Goal: Complete application form

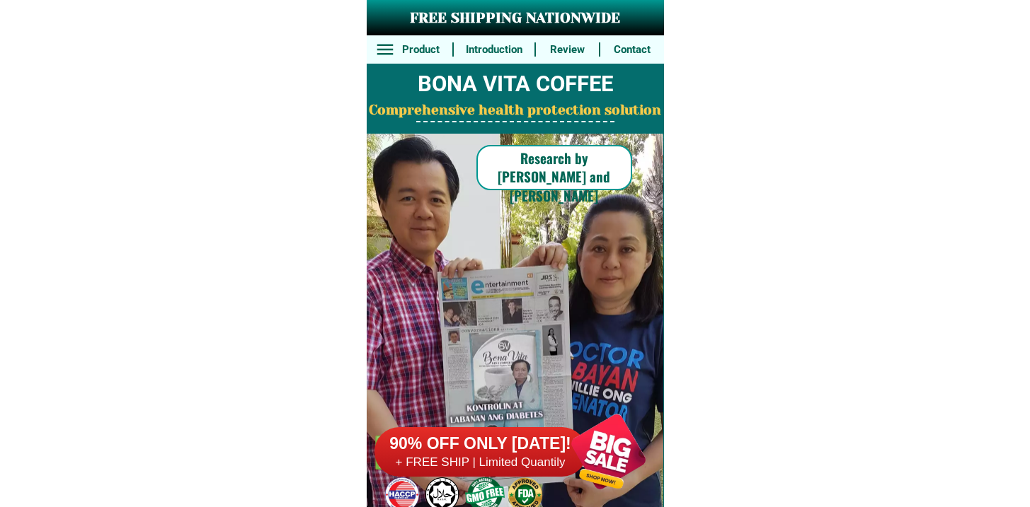
click at [534, 450] on h6 "90% OFF ONLY [DATE]!" at bounding box center [480, 444] width 212 height 21
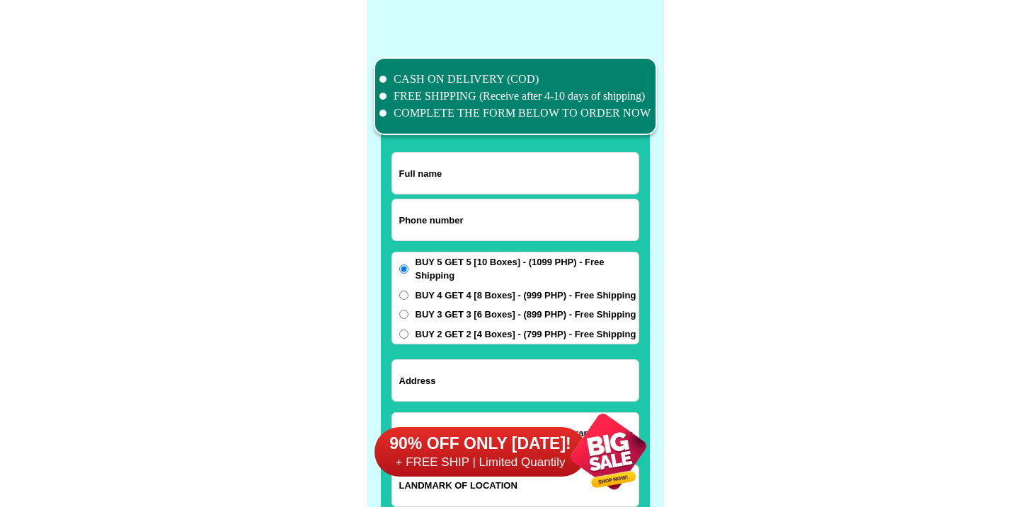
scroll to position [10999, 0]
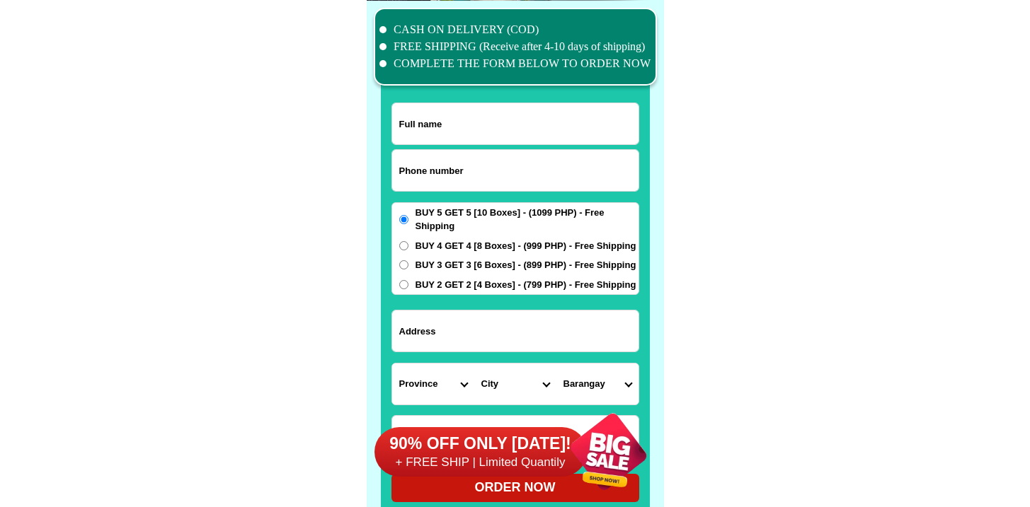
click at [444, 180] on input "Input phone_number" at bounding box center [515, 170] width 246 height 41
paste input "9656101494"
type input "09656101494"
click at [483, 123] on input "Input full_name" at bounding box center [515, 123] width 246 height 41
paste input "[PERSON_NAME]"
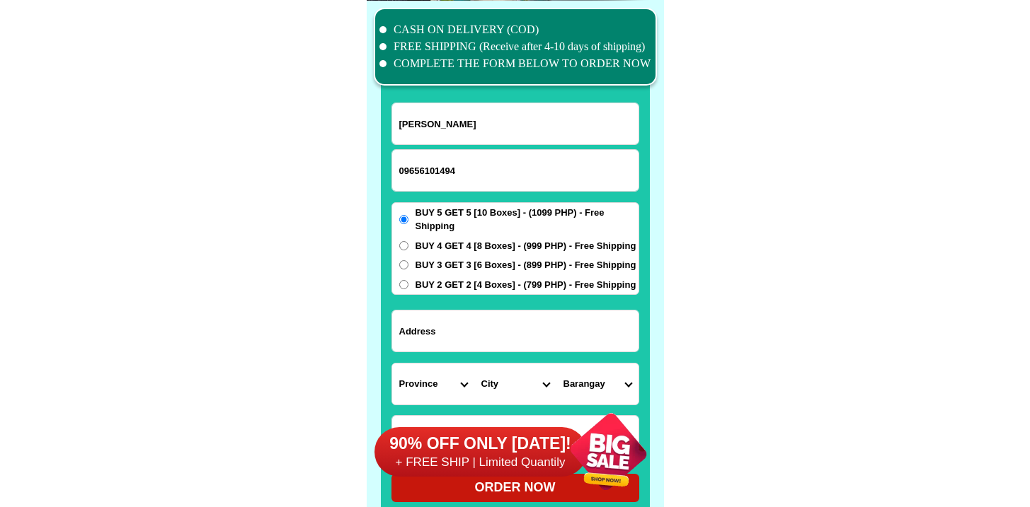
type input "[PERSON_NAME]"
click at [502, 324] on input "Input address" at bounding box center [515, 331] width 246 height 41
paste input "Bagua 3cotabato city"
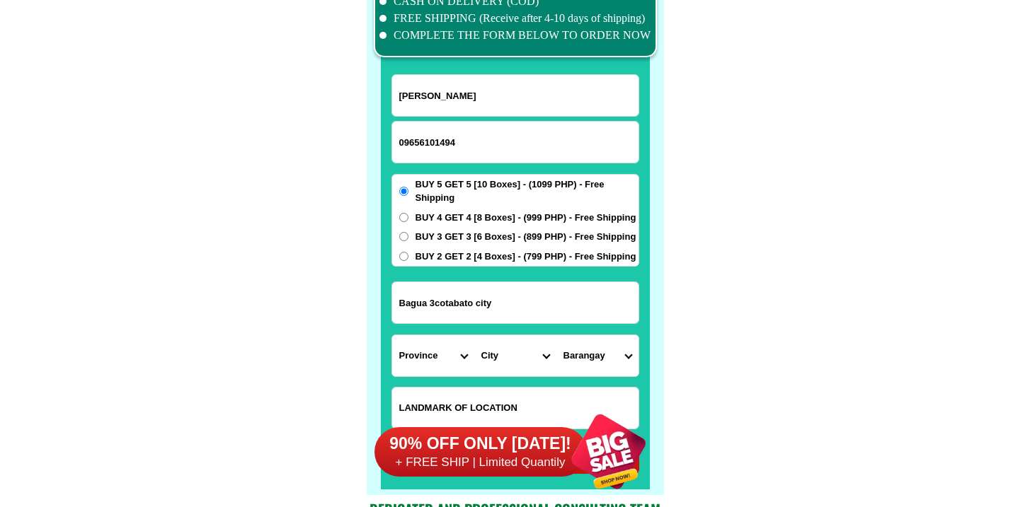
scroll to position [11043, 0]
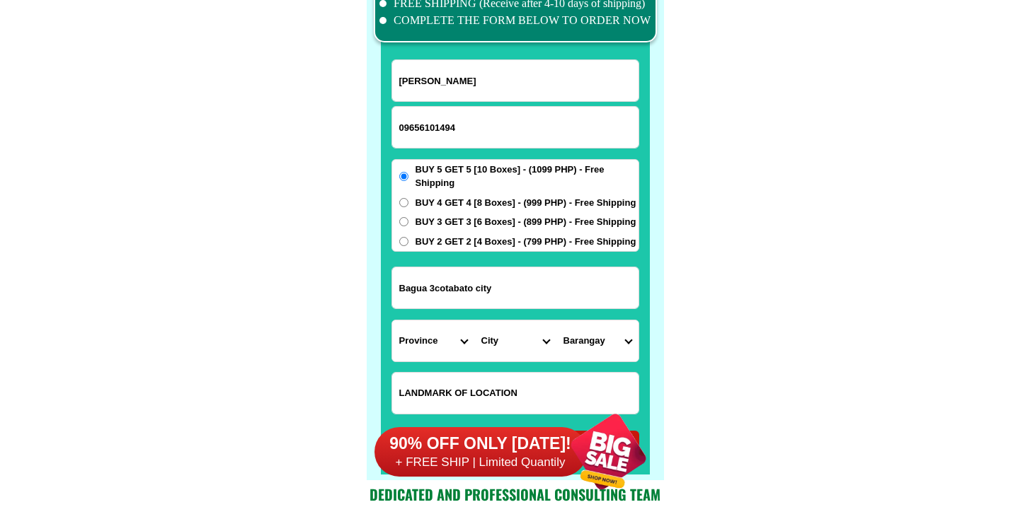
type input "Bagua 3cotabato city"
click at [439, 325] on select "Province [GEOGRAPHIC_DATA] [GEOGRAPHIC_DATA][PERSON_NAME][GEOGRAPHIC_DATA][GEOG…" at bounding box center [433, 341] width 82 height 41
select select "63_170"
click at [392, 321] on select "Province [GEOGRAPHIC_DATA] [GEOGRAPHIC_DATA][PERSON_NAME][GEOGRAPHIC_DATA][GEOG…" at bounding box center [433, 341] width 82 height 41
click at [502, 357] on select "City Alamada Aleosan [PERSON_NAME][GEOGRAPHIC_DATA]-city [GEOGRAPHIC_DATA][PERS…" at bounding box center [515, 341] width 82 height 41
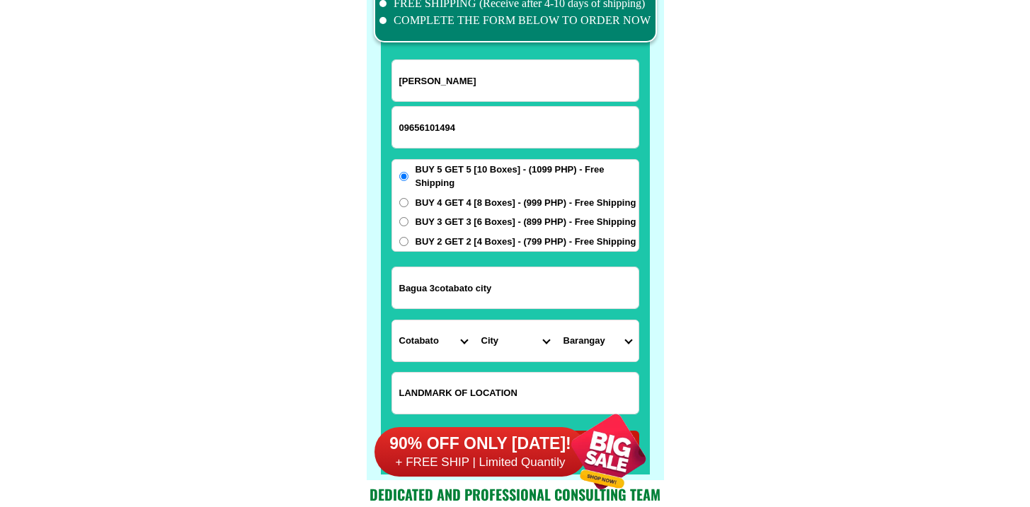
select select "63_170201"
click at [474, 321] on select "City Alamada Aleosan [PERSON_NAME][GEOGRAPHIC_DATA]-city [GEOGRAPHIC_DATA][PERS…" at bounding box center [515, 341] width 82 height 41
click at [595, 338] on select "Barangay [GEOGRAPHIC_DATA] i Bagua ii Bagua iii Kalanganan [GEOGRAPHIC_DATA] i …" at bounding box center [597, 341] width 82 height 41
select select "63_17020121"
click at [556, 321] on select "Barangay [GEOGRAPHIC_DATA] i Bagua ii Bagua iii Kalanganan [GEOGRAPHIC_DATA] i …" at bounding box center [597, 341] width 82 height 41
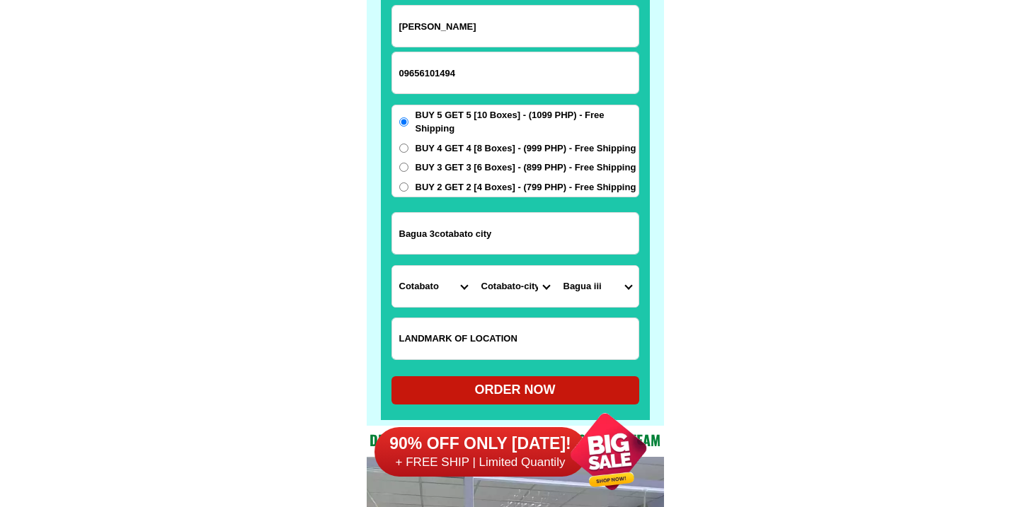
scroll to position [11099, 0]
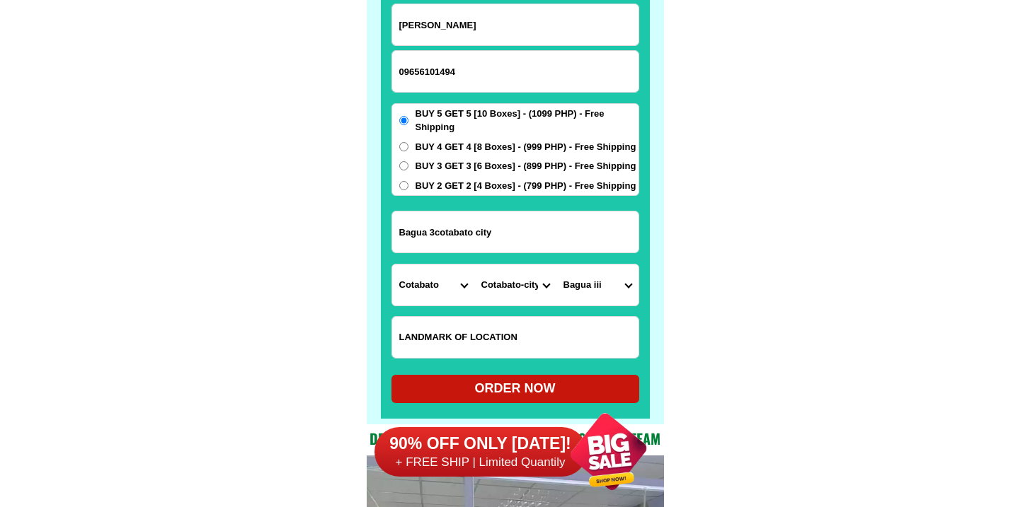
click at [499, 393] on div "ORDER NOW" at bounding box center [515, 388] width 248 height 19
radio input "true"
